Goal: Information Seeking & Learning: Learn about a topic

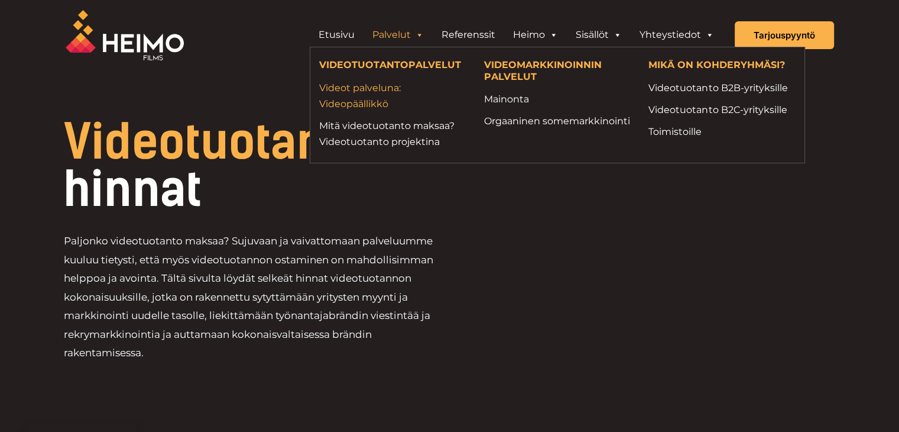
click at [396, 111] on link "Videot palveluna: Videopäällikkö" at bounding box center [392, 96] width 147 height 32
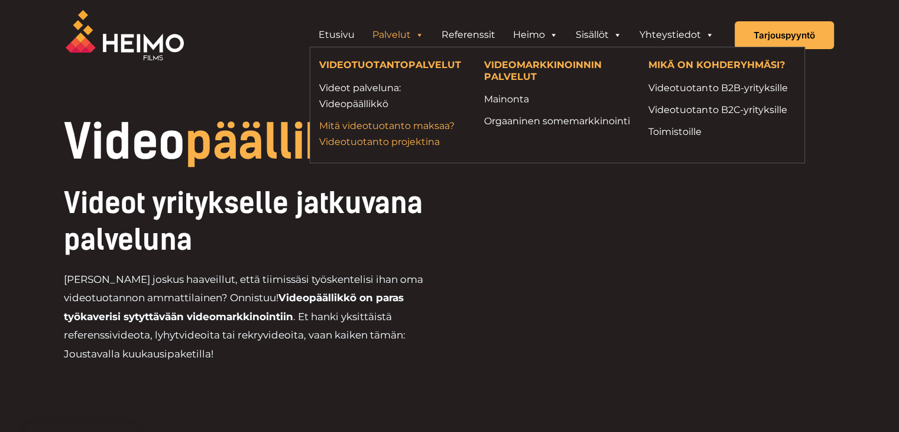
click at [423, 136] on link "Mitä videotuotanto maksaa? Videotuotanto projektina" at bounding box center [392, 134] width 147 height 32
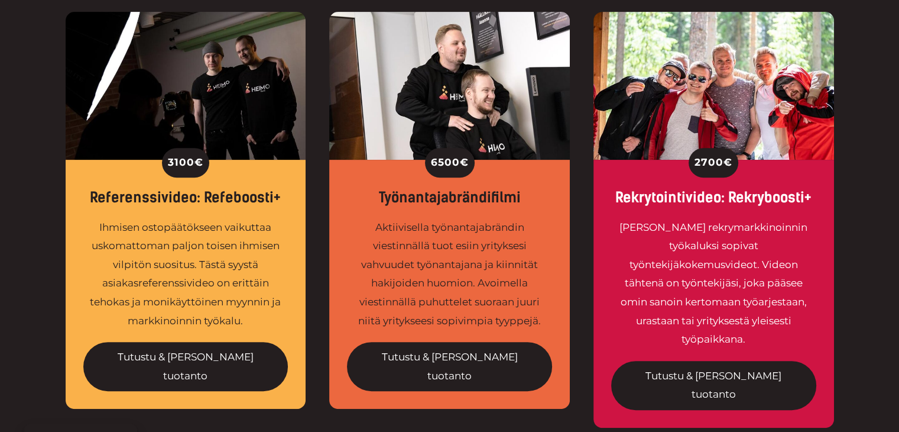
scroll to position [478, 0]
